Goal: Information Seeking & Learning: Learn about a topic

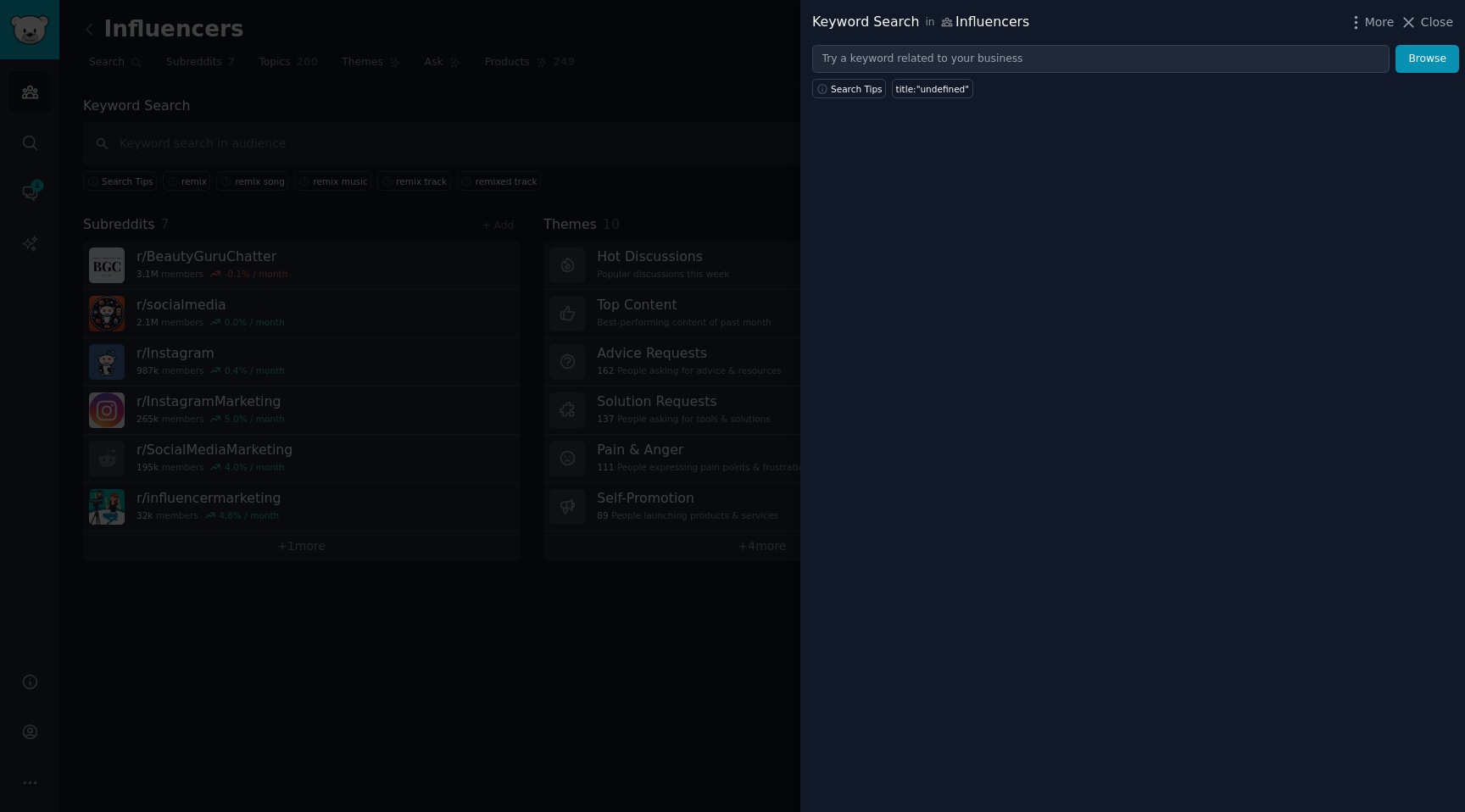
click at [681, 132] on div at bounding box center [732, 406] width 1465 height 812
click at [702, 78] on div at bounding box center [732, 406] width 1465 height 812
